Goal: Task Accomplishment & Management: Manage account settings

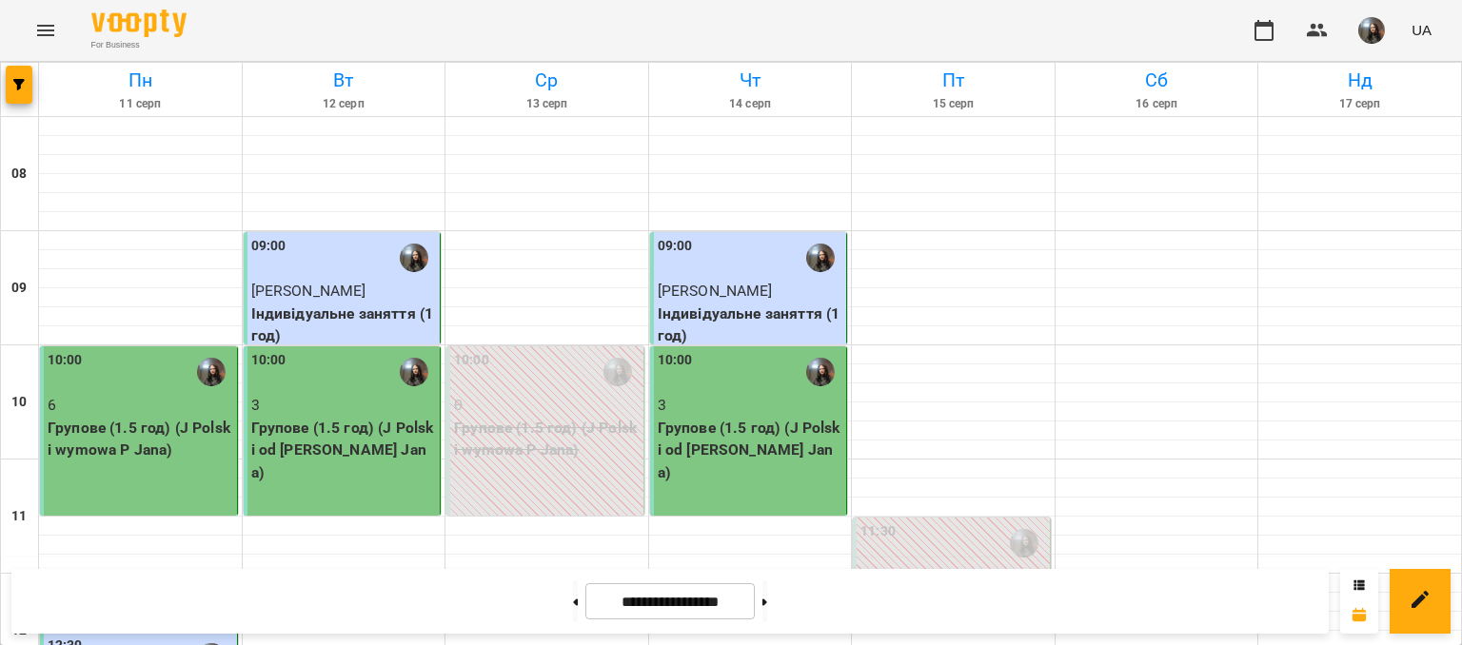
scroll to position [1047, 0]
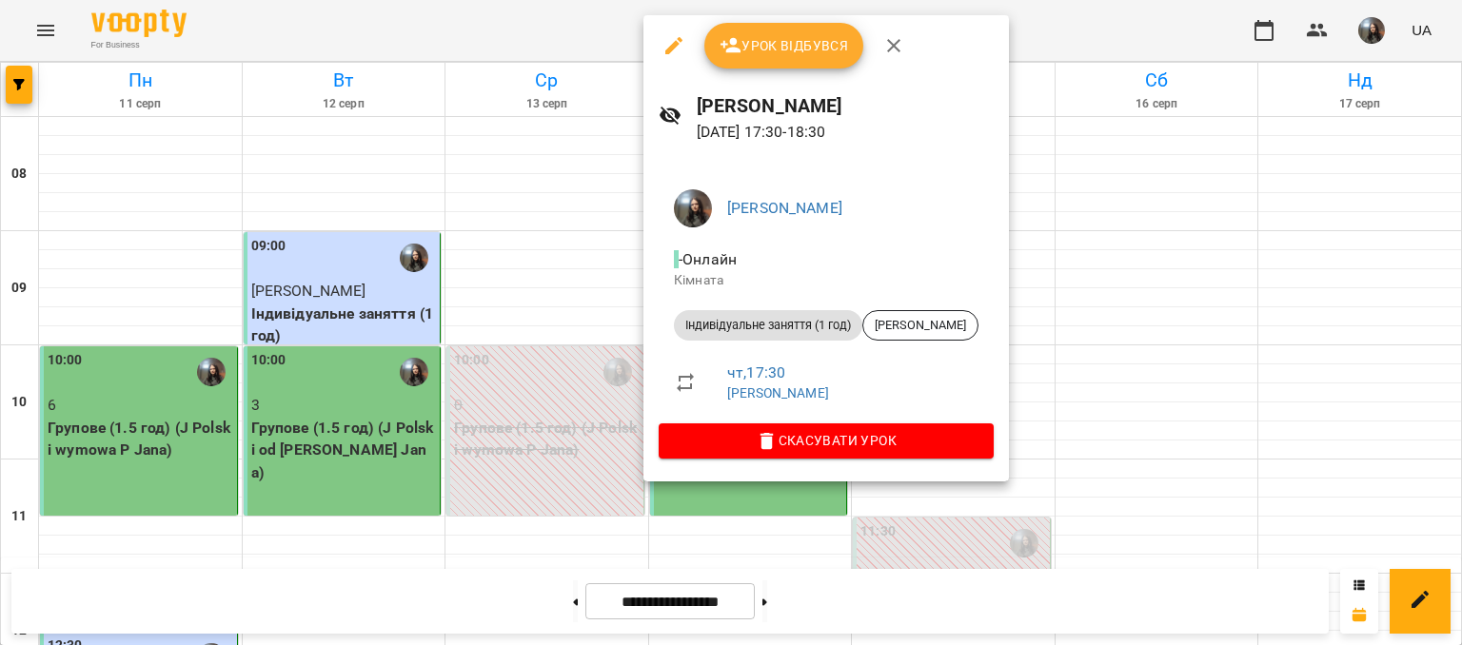
click at [777, 48] on span "Урок відбувся" at bounding box center [783, 45] width 129 height 23
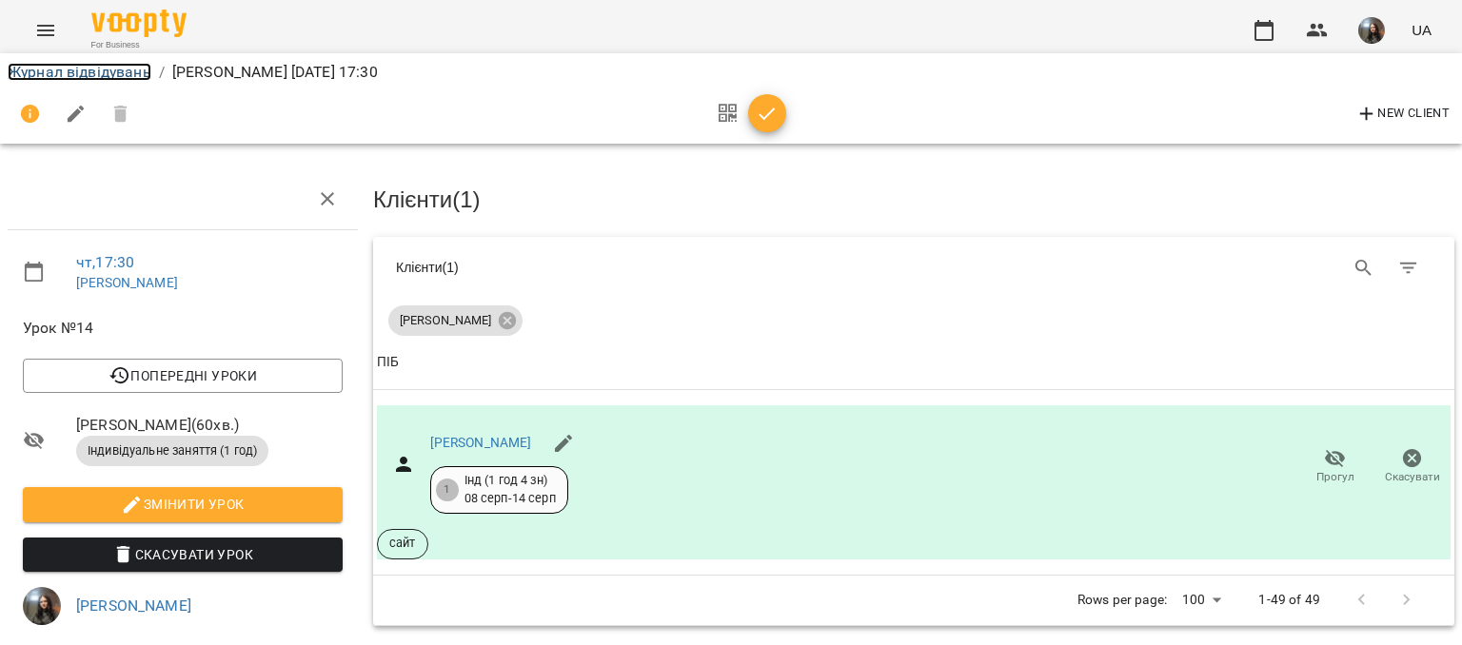
click at [99, 74] on link "Журнал відвідувань" at bounding box center [80, 72] width 144 height 18
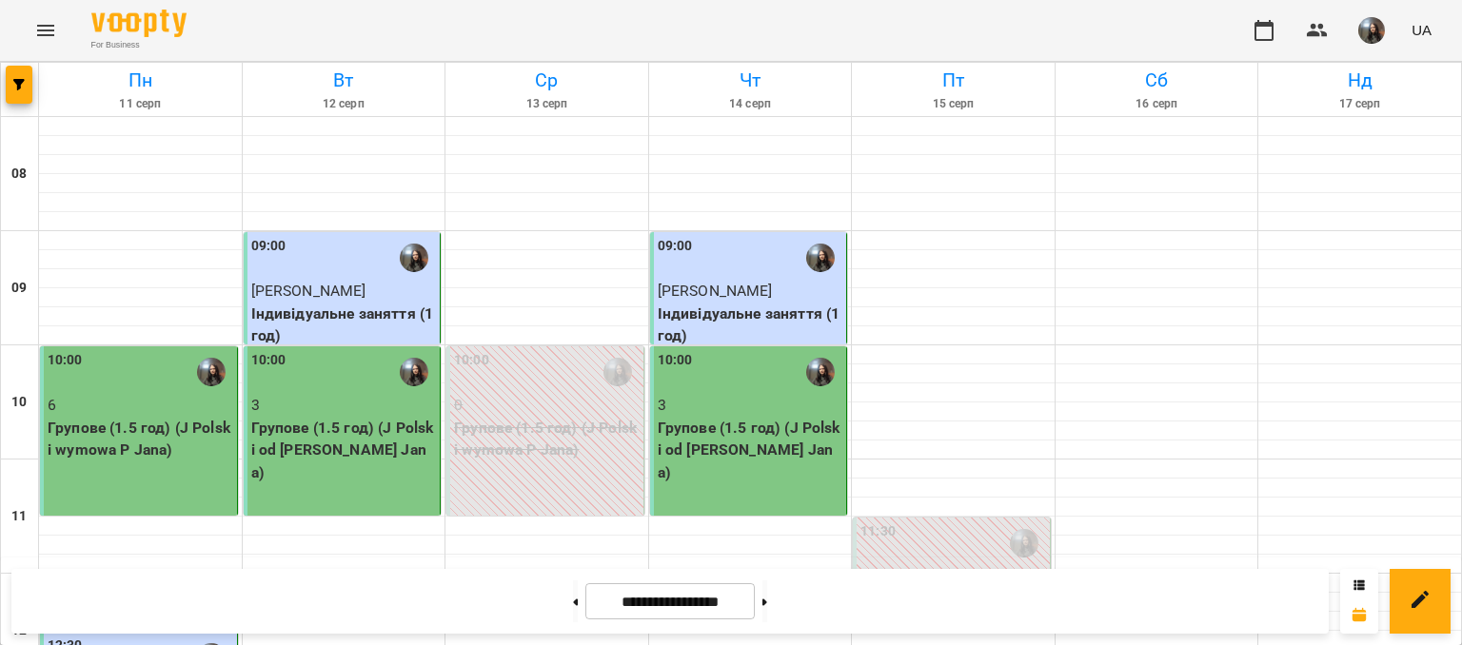
scroll to position [476, 0]
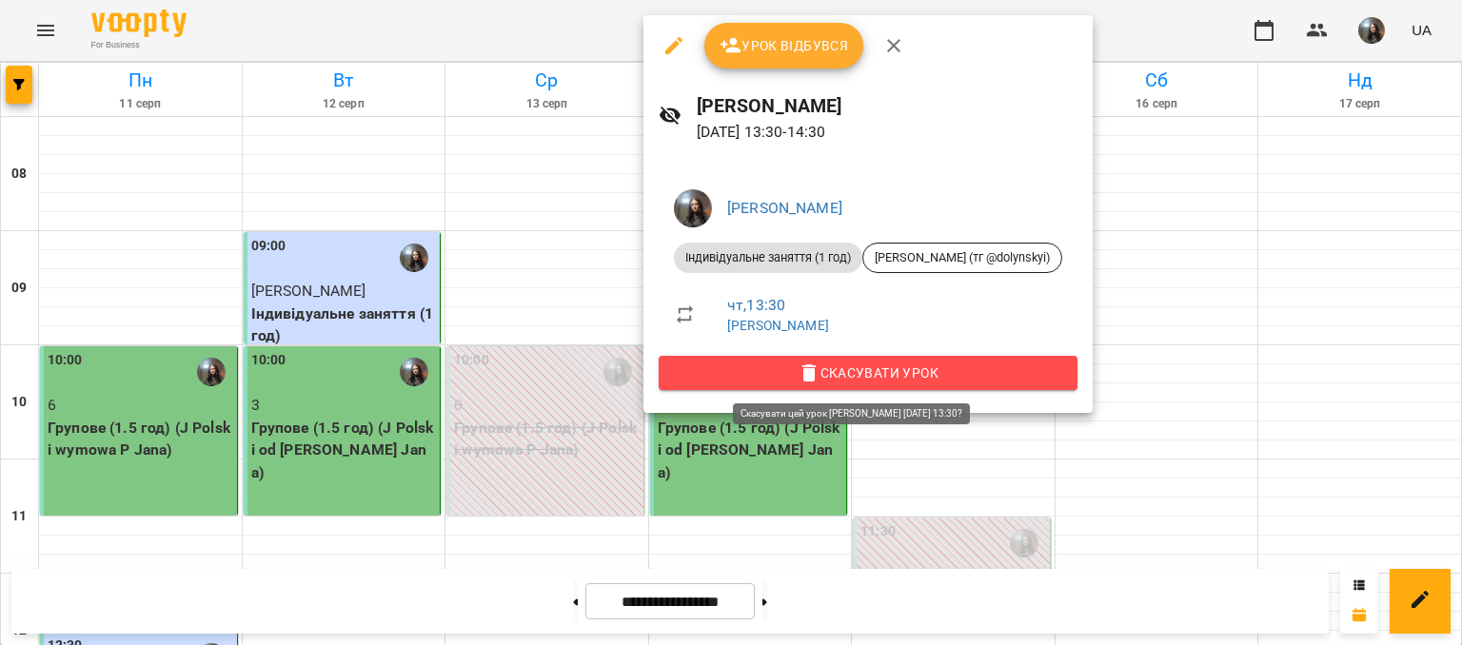
click at [837, 362] on span "Скасувати Урок" at bounding box center [868, 373] width 388 height 23
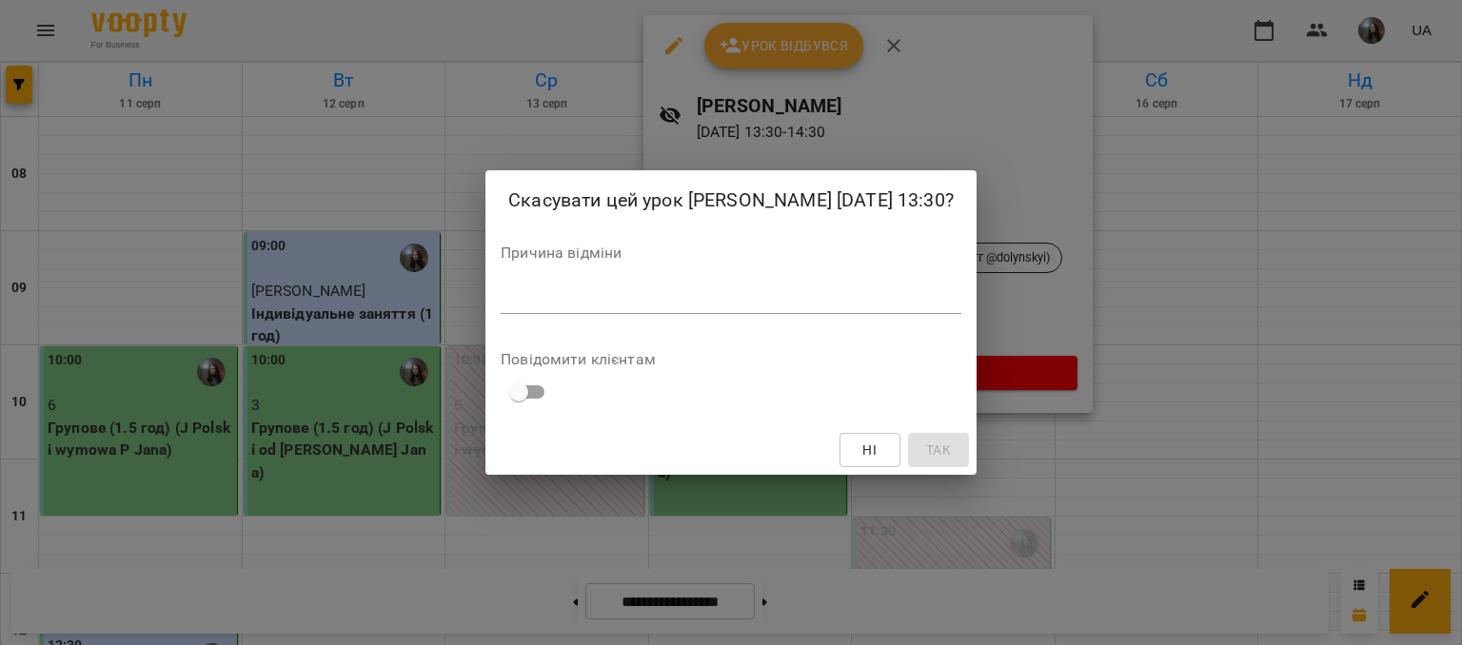
click at [568, 307] on textarea at bounding box center [731, 298] width 461 height 18
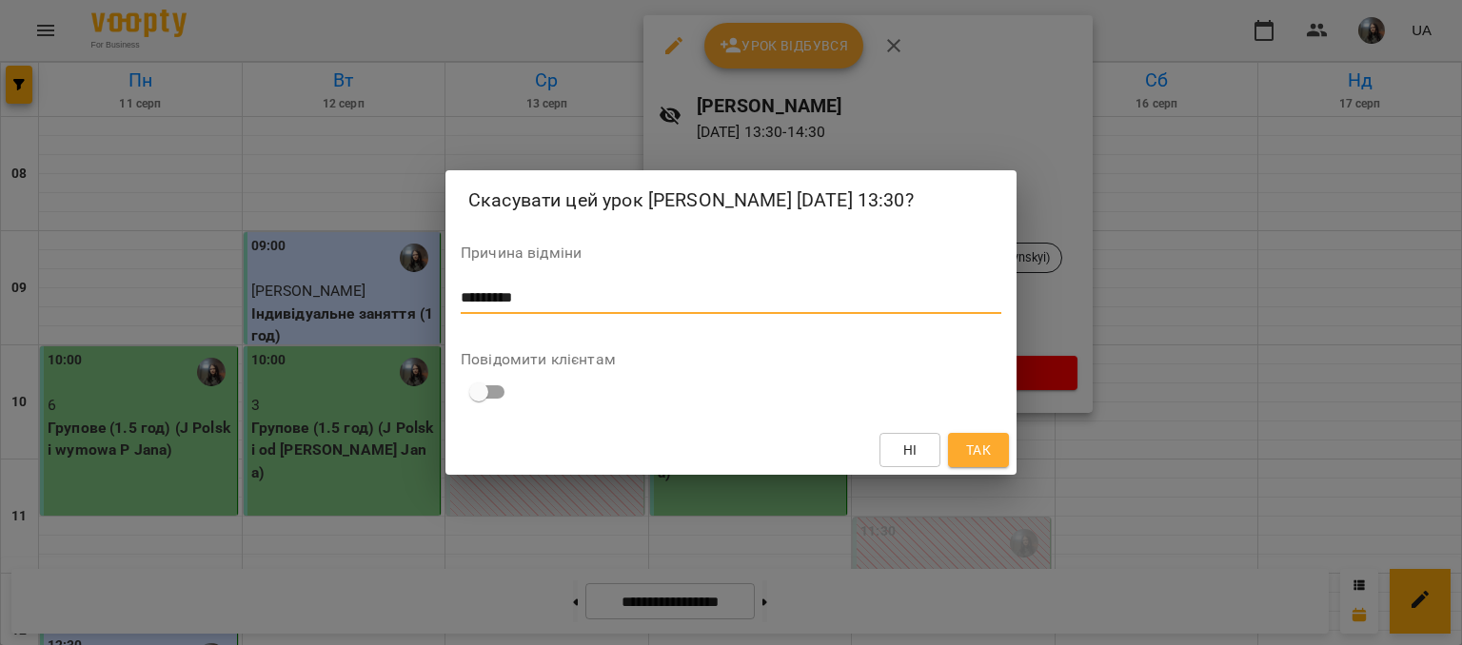
scroll to position [0, 0]
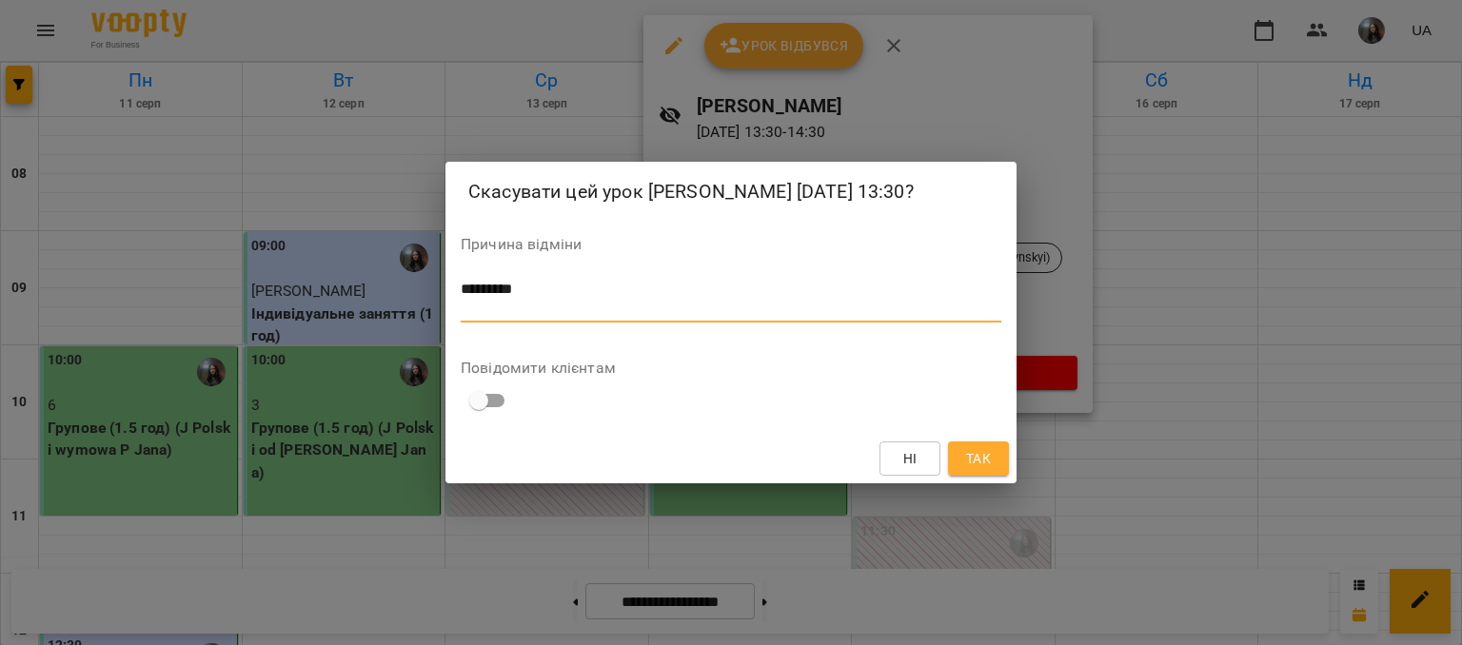
type textarea "********"
click at [968, 470] on span "Так" at bounding box center [978, 458] width 25 height 23
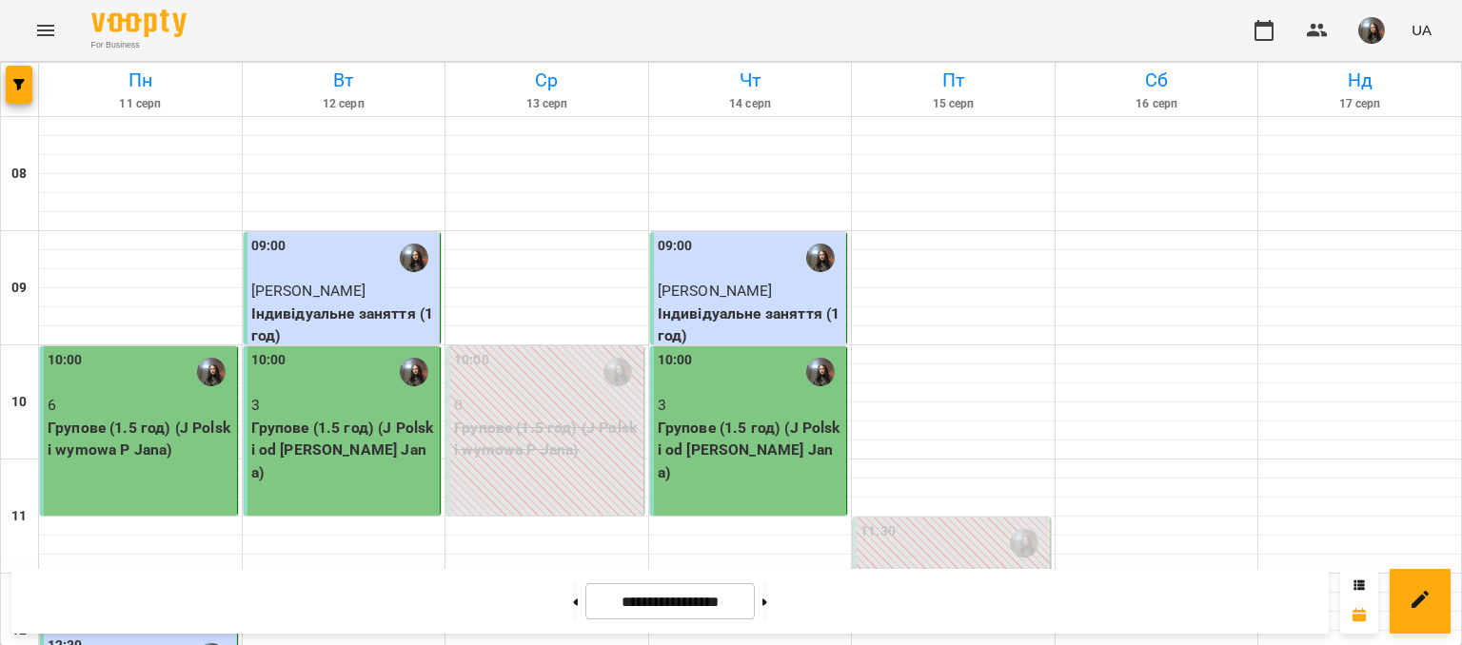
scroll to position [952, 0]
